Goal: Check status: Check status

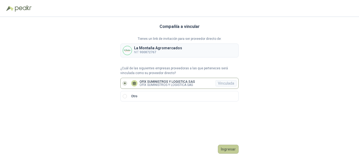
click at [226, 145] on button "Ingresar" at bounding box center [228, 148] width 21 height 9
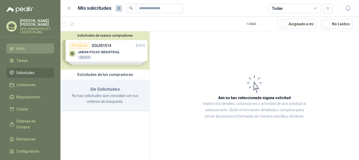
click at [28, 48] on li "Inicio" at bounding box center [30, 48] width 42 height 6
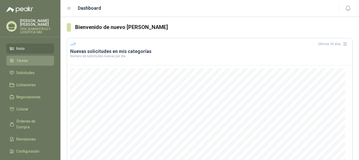
click at [26, 60] on span "Tareas" at bounding box center [22, 61] width 12 height 6
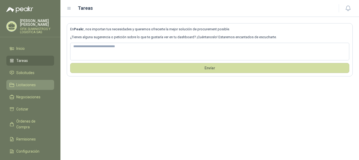
click at [32, 87] on span "Licitaciones" at bounding box center [25, 85] width 19 height 6
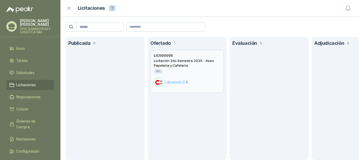
click at [192, 66] on h2 "Licitación 2do Semestre 2025 - Aseo Papeleria y Cafeteria" at bounding box center [187, 62] width 67 height 9
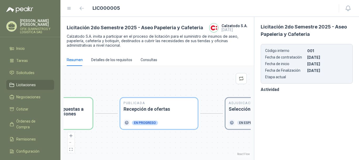
click at [245, 112] on div "Adjudicación Selección de oferta ganadora En espera" at bounding box center [264, 113] width 71 height 25
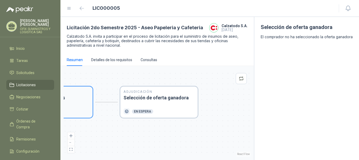
click at [84, 108] on section "En progreso" at bounding box center [53, 111] width 71 height 6
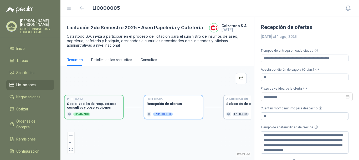
click at [98, 115] on section "Finalizado" at bounding box center [94, 113] width 54 height 5
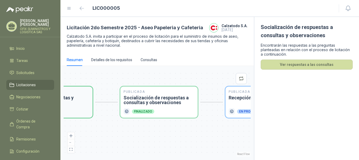
click at [72, 111] on section "Finalizado" at bounding box center [53, 111] width 71 height 6
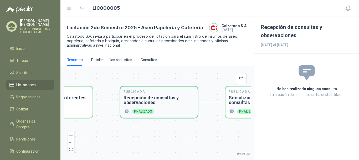
click at [72, 111] on section "Finalizado" at bounding box center [53, 111] width 71 height 6
